Goal: Navigation & Orientation: Understand site structure

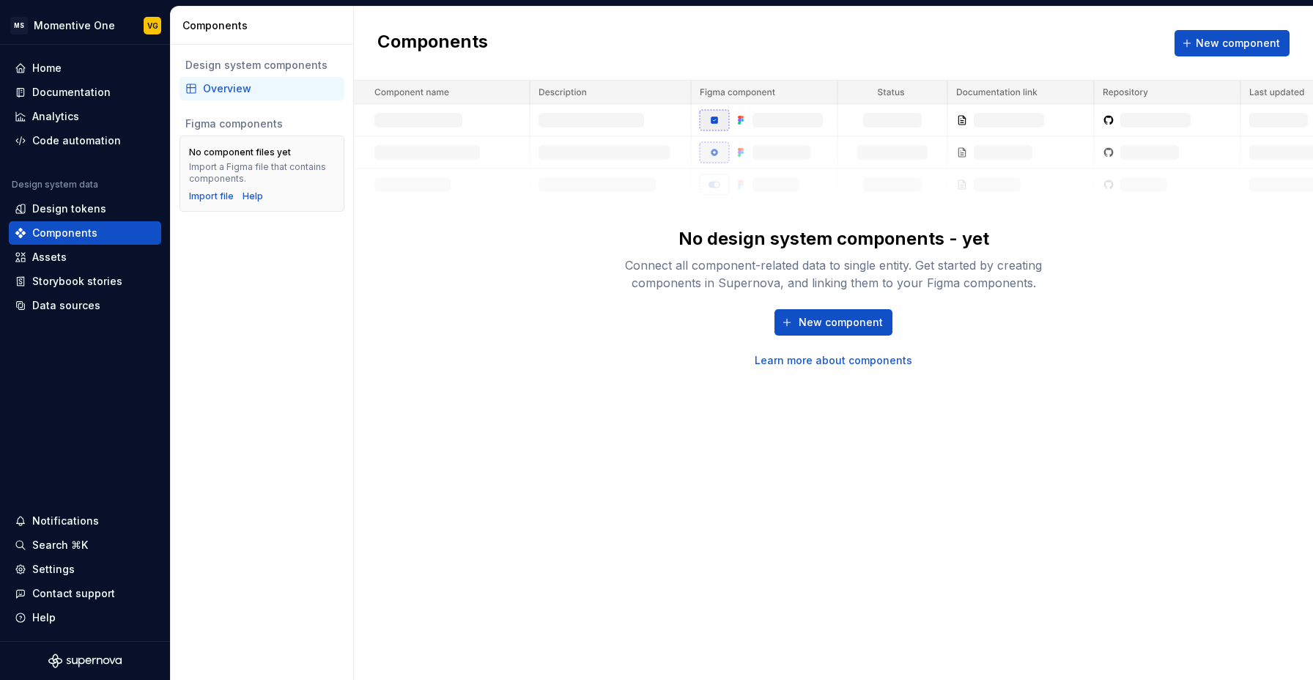
click at [500, 239] on div "No design system components - yet Connect all component-related data to single …" at bounding box center [833, 224] width 959 height 287
click at [1154, 151] on img at bounding box center [833, 141] width 959 height 120
click at [714, 125] on img at bounding box center [833, 141] width 959 height 120
click at [556, 418] on div "Components New component No design system components - yet Connect all componen…" at bounding box center [833, 343] width 959 height 673
click at [51, 283] on div "Storybook stories" at bounding box center [77, 281] width 90 height 15
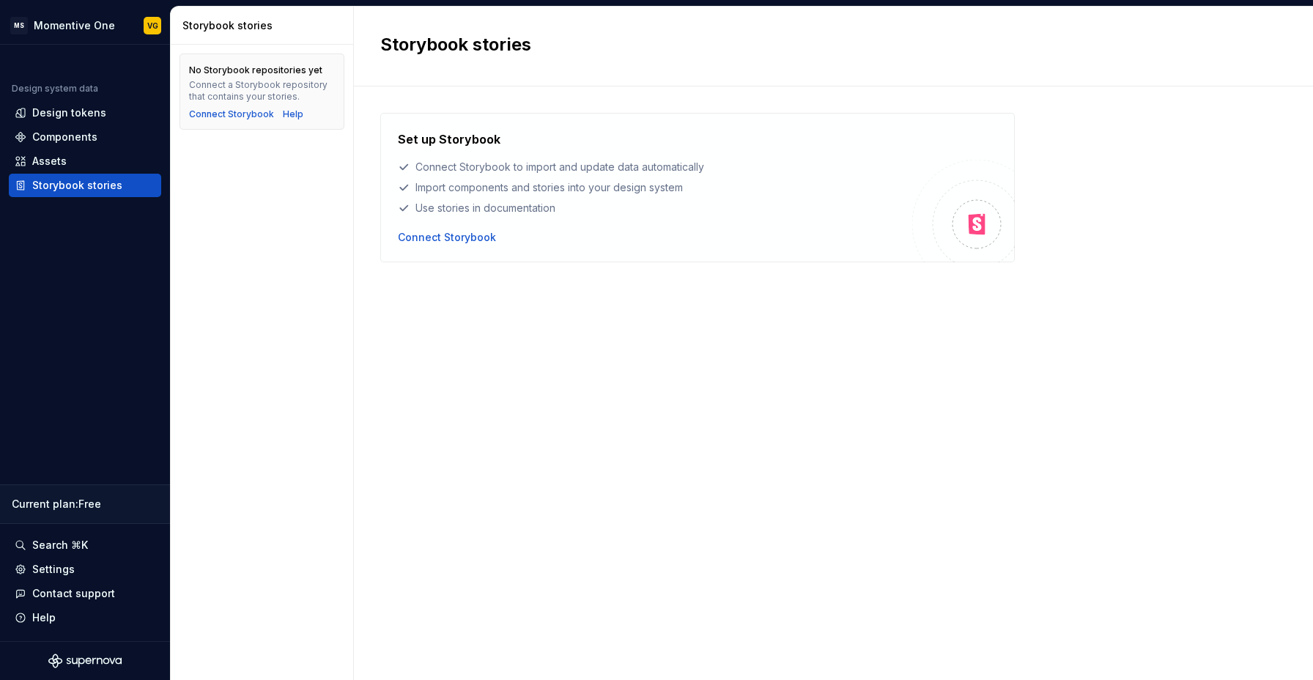
click at [262, 364] on div "No Storybook repositories yet Connect a Storybook repository that contains your…" at bounding box center [262, 362] width 182 height 635
click at [815, 483] on div "Set up Storybook Connect Storybook to import and update data automatically Impo…" at bounding box center [833, 368] width 906 height 511
click at [547, 378] on div "Set up Storybook Connect Storybook to import and update data automatically Impo…" at bounding box center [833, 368] width 906 height 511
click at [287, 521] on div "No Storybook repositories yet Connect a Storybook repository that contains your…" at bounding box center [262, 362] width 182 height 635
click at [48, 160] on div "Assets" at bounding box center [49, 161] width 34 height 15
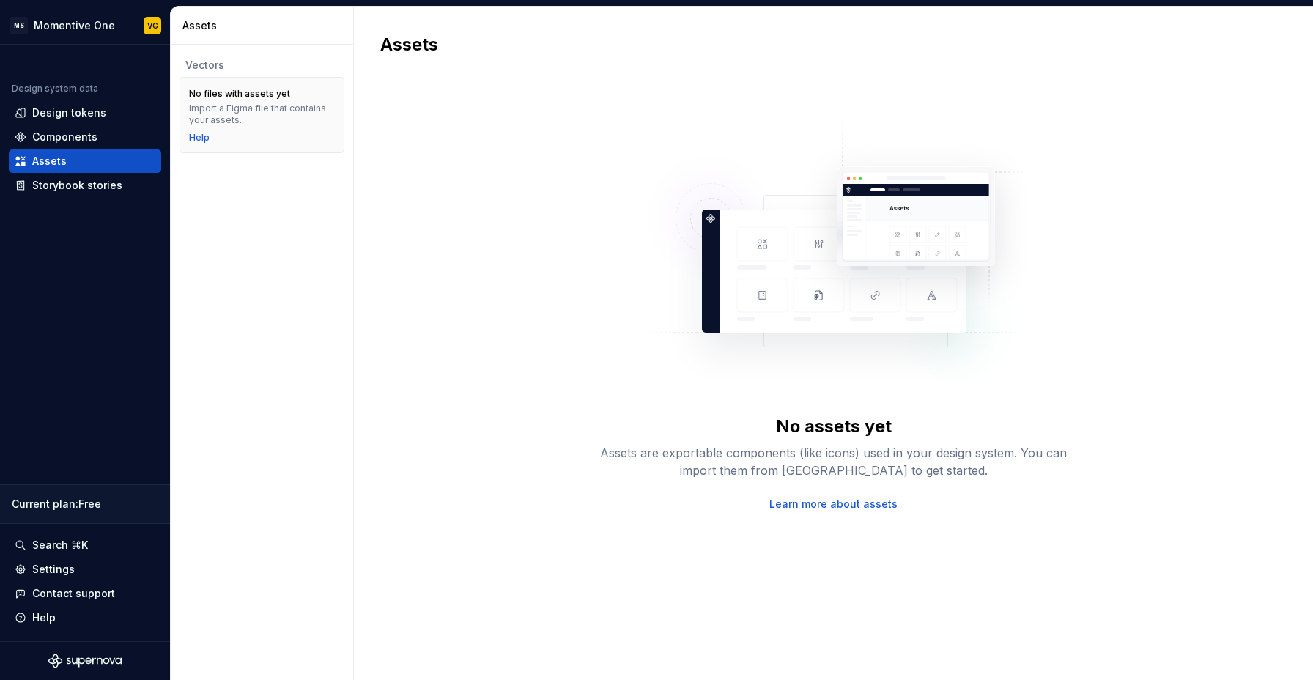
click at [651, 185] on img at bounding box center [833, 259] width 385 height 293
click at [426, 303] on div "No assets yet Assets are exportable components (like icons) used in your design…" at bounding box center [833, 312] width 906 height 399
click at [47, 128] on div "Components" at bounding box center [85, 136] width 152 height 23
